Goal: Transaction & Acquisition: Purchase product/service

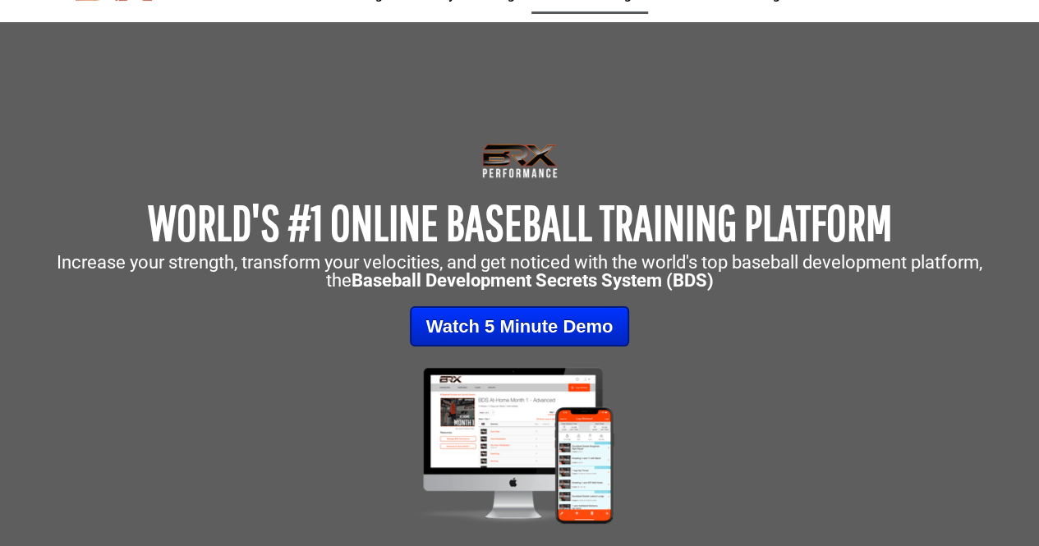
scroll to position [33, 0]
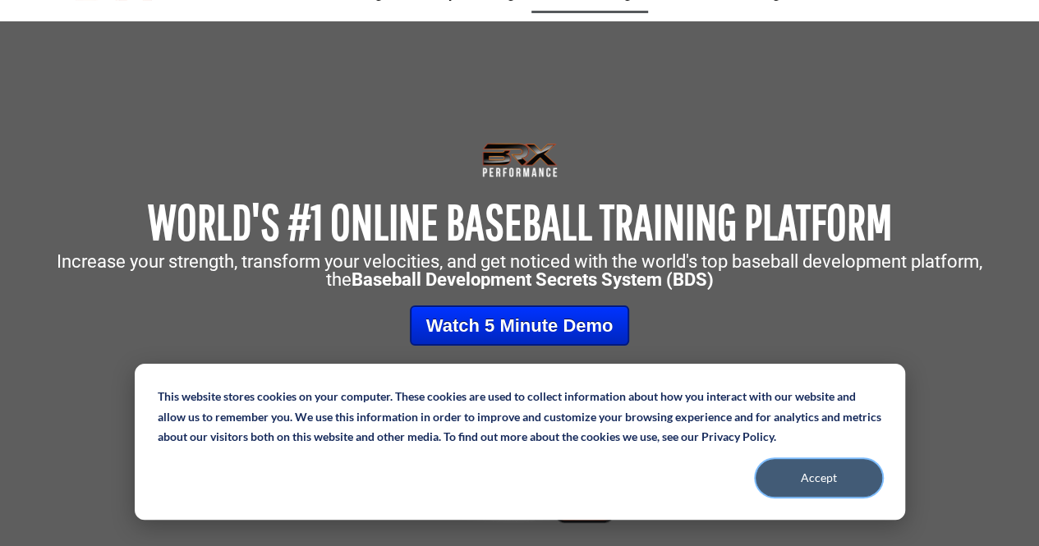
click at [817, 489] on button "Accept" at bounding box center [818, 478] width 126 height 38
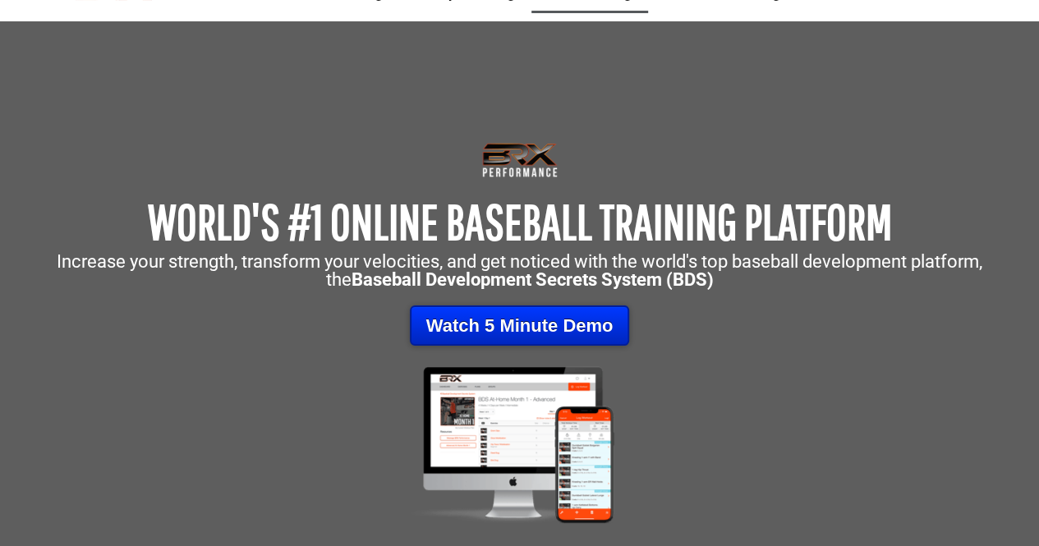
click at [566, 340] on link "Watch 5 Minute Demo" at bounding box center [520, 325] width 220 height 40
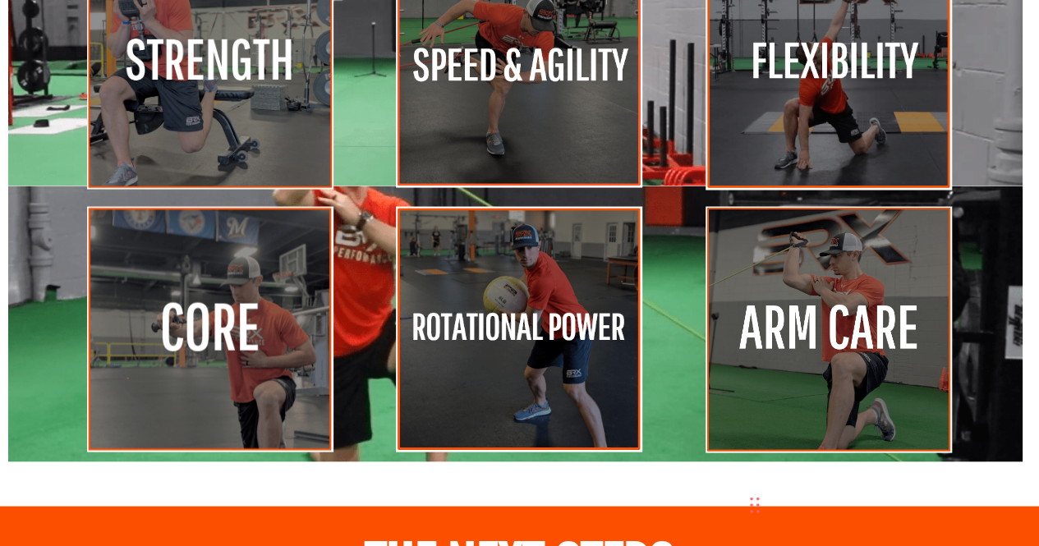
scroll to position [7669, 0]
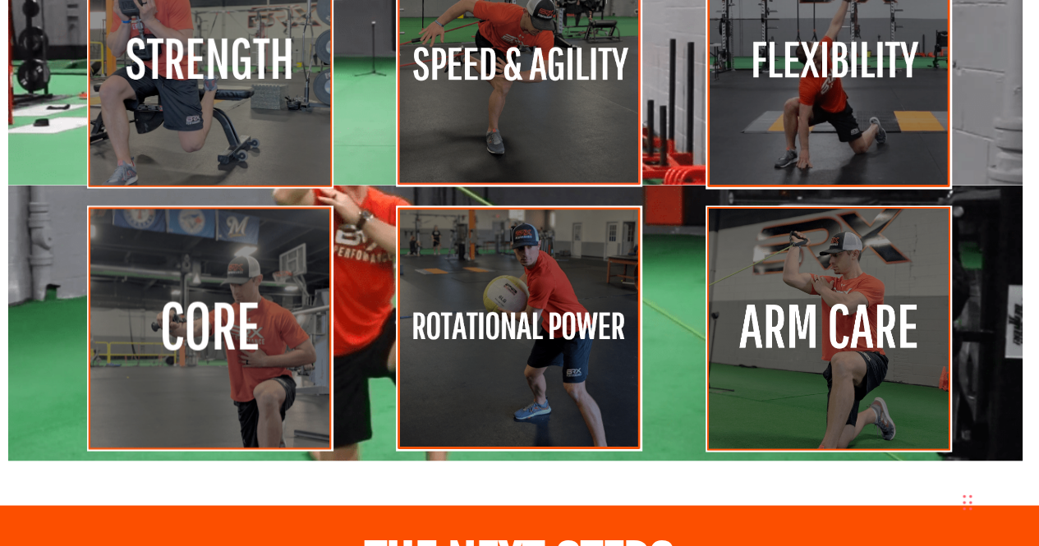
click at [871, 409] on img at bounding box center [828, 328] width 246 height 247
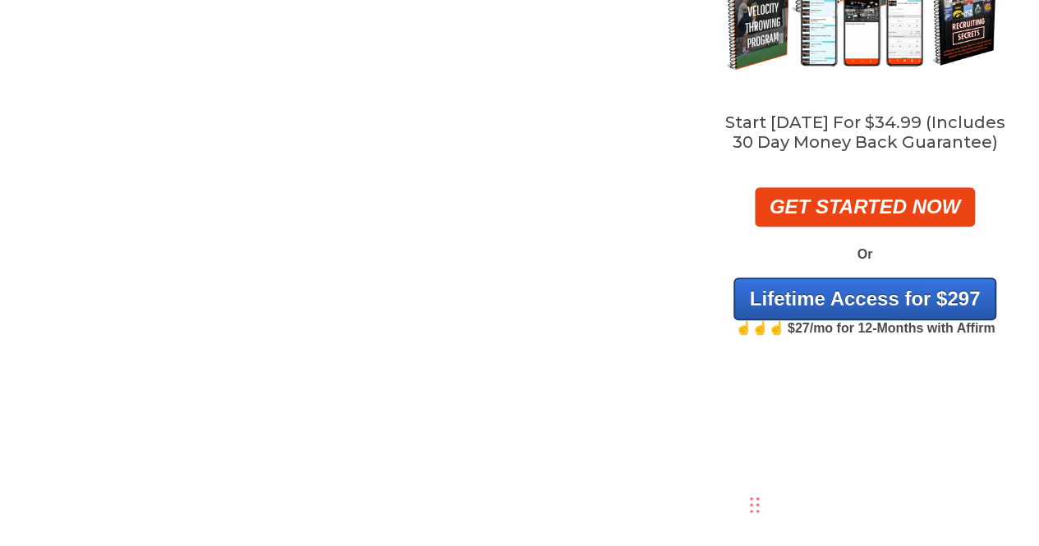
scroll to position [303, 0]
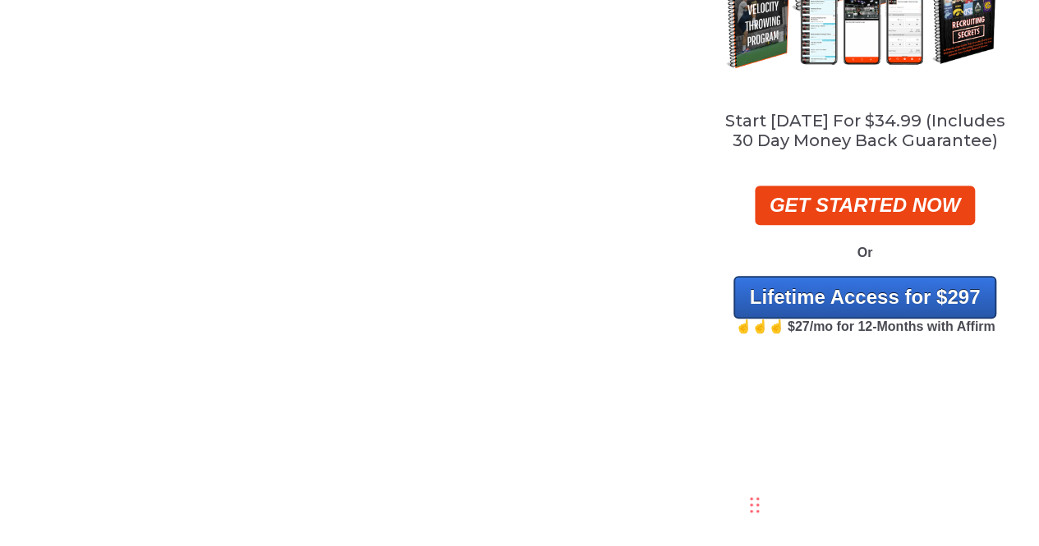
click at [551, 319] on div at bounding box center [346, 101] width 669 height 506
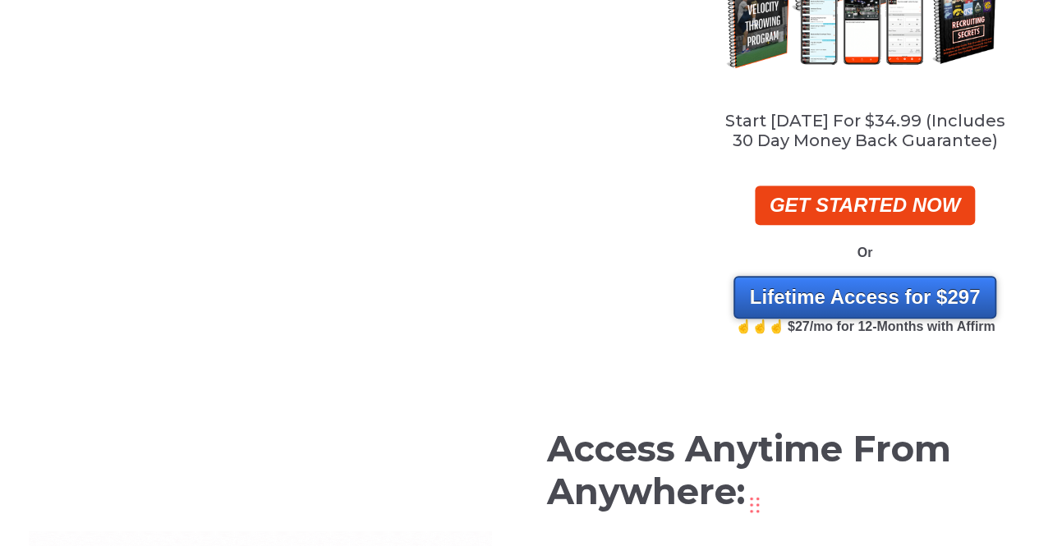
click at [822, 295] on span "Lifetime Access for $297" at bounding box center [865, 297] width 231 height 22
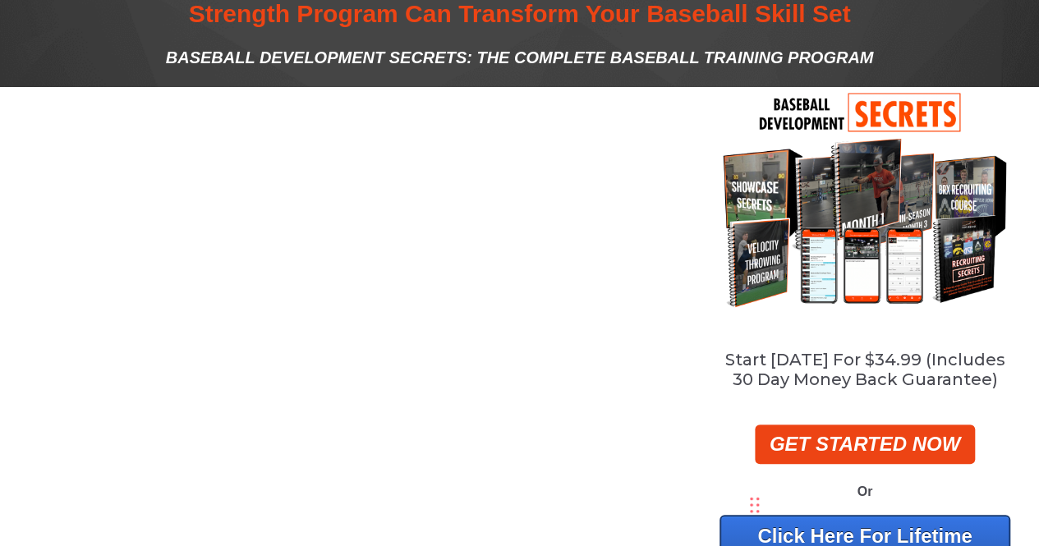
scroll to position [65, 0]
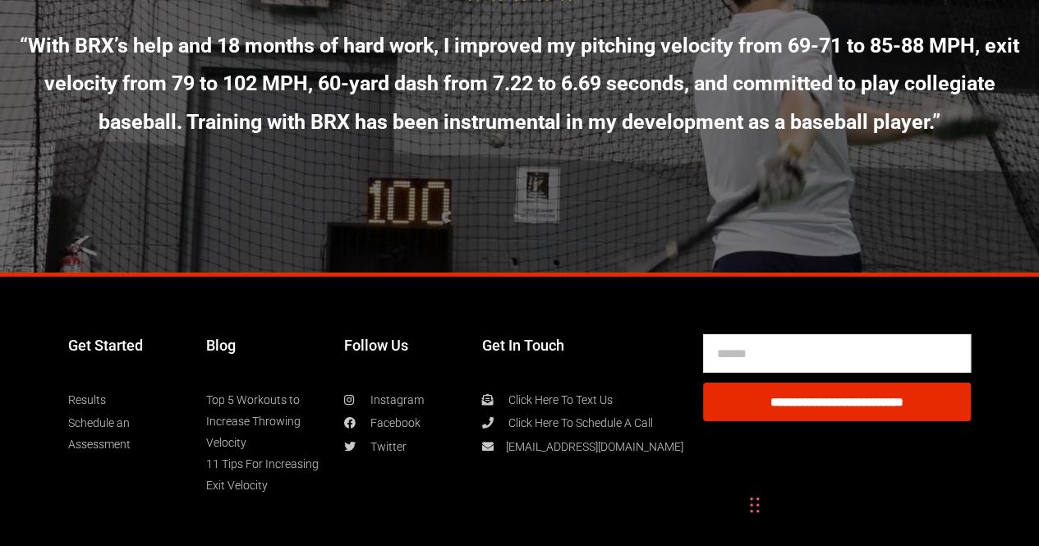
scroll to position [8805, 0]
